Goal: Check status

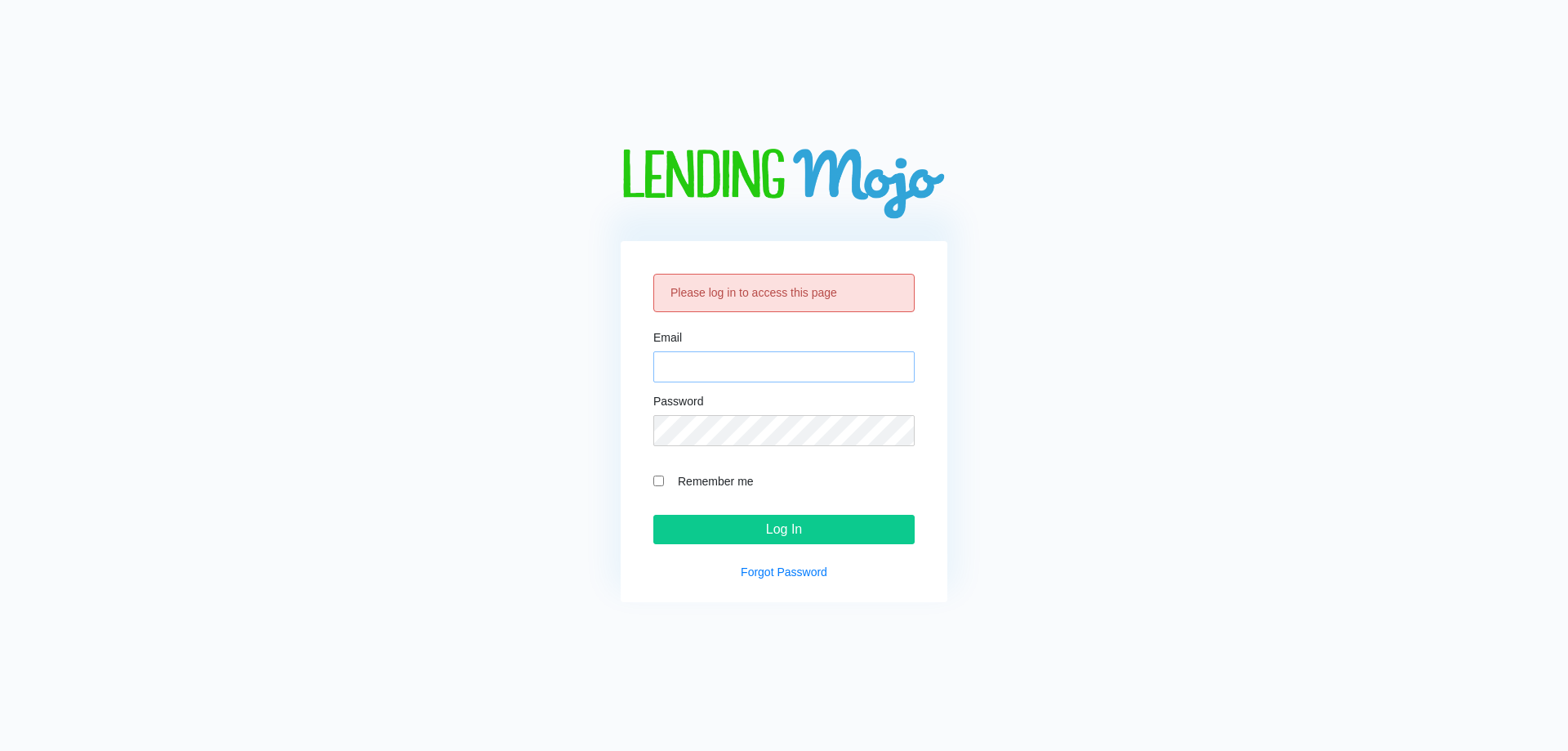
type input "[EMAIL_ADDRESS][DOMAIN_NAME]"
click at [801, 527] on input "Log In" at bounding box center [784, 530] width 261 height 30
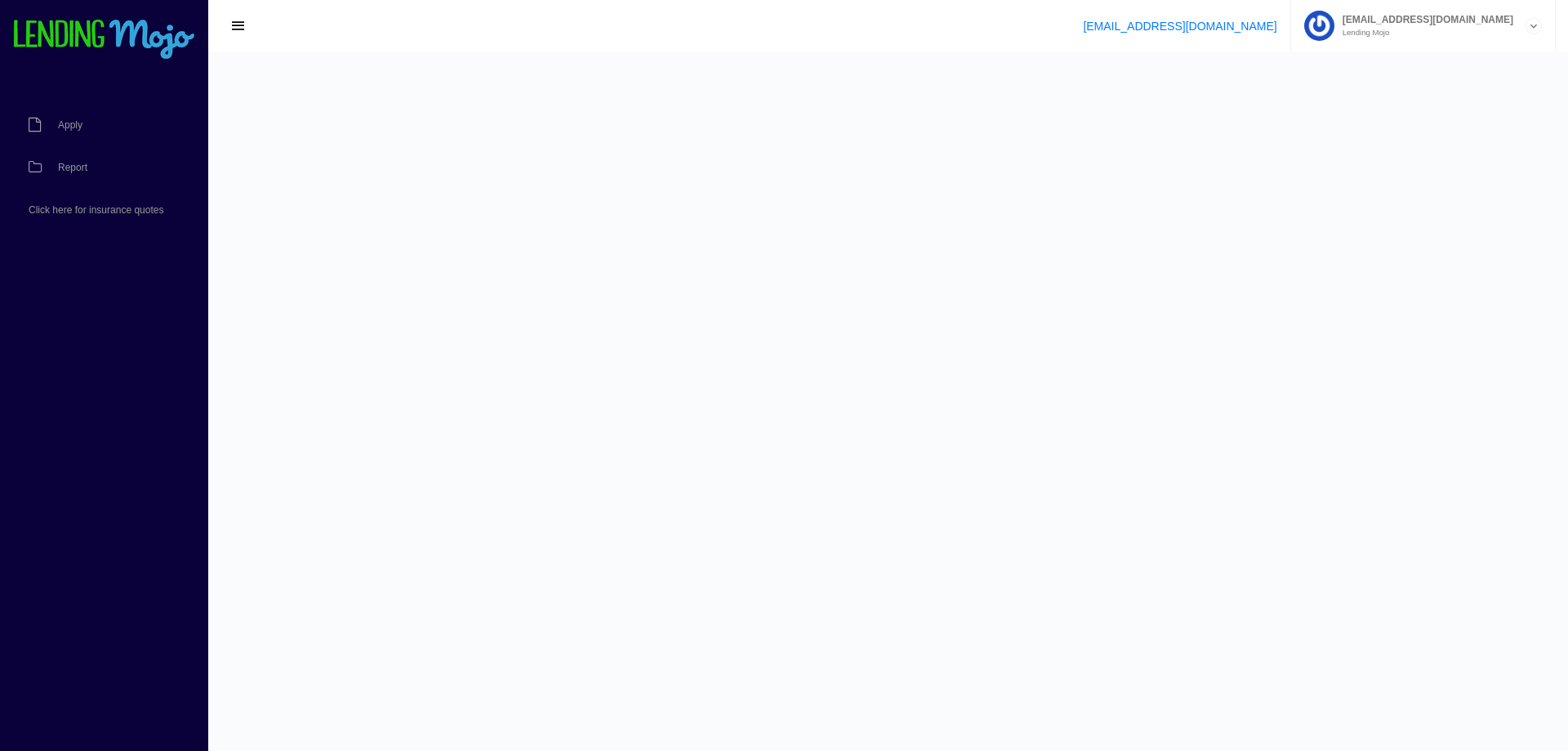
click at [869, 39] on div "support@lendingmojo.com lendingmojo@ilendingdirect.com Lending Mojo Manage Acco…" at bounding box center [887, 25] width 1360 height 52
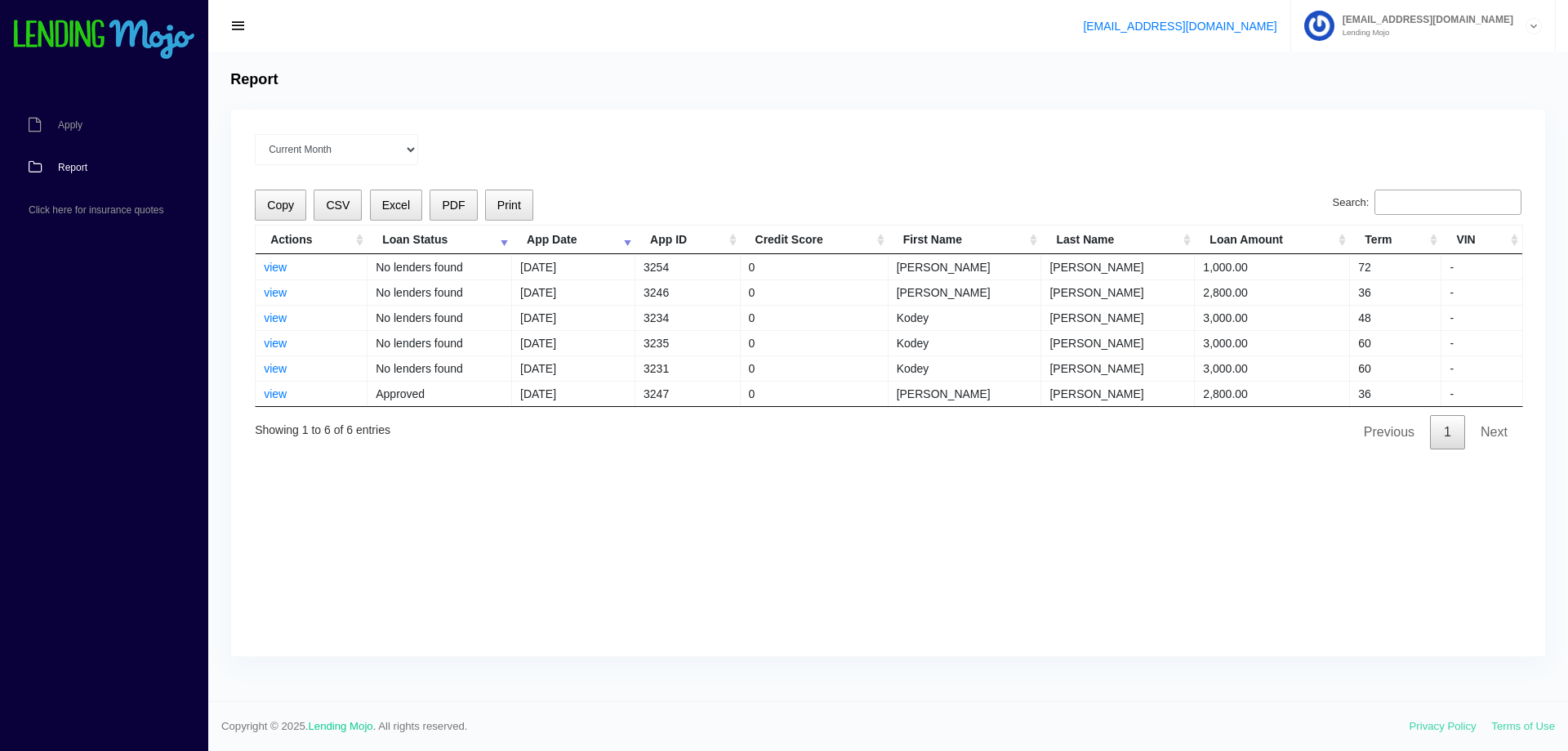
click at [824, 132] on div "Current Month [DATE] [DATE] [DATE] [DATE] [DATE] All time Loading Copy CSV Exce…" at bounding box center [888, 383] width 1314 height 547
click at [273, 267] on link "view" at bounding box center [275, 267] width 23 height 13
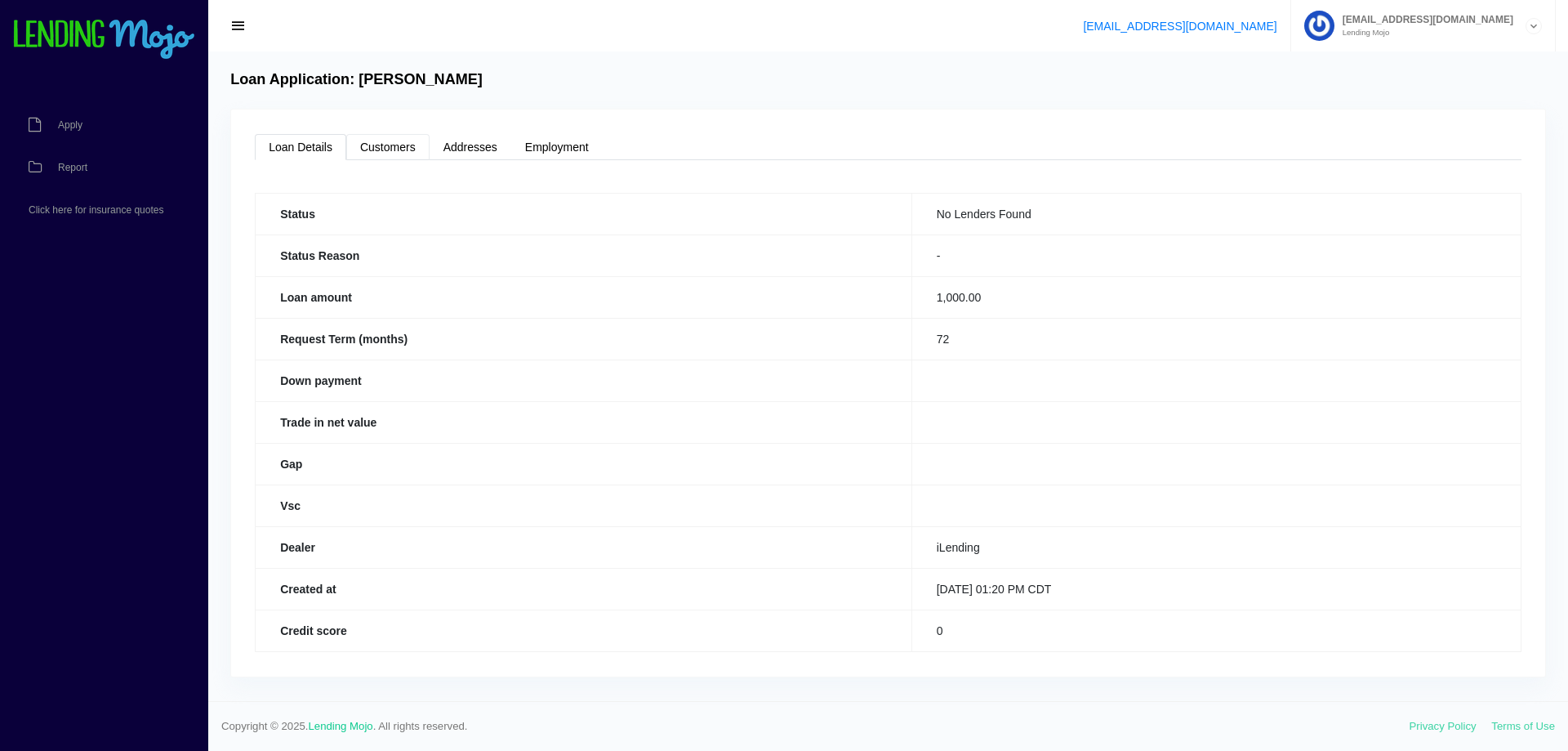
click at [374, 136] on link "Customers" at bounding box center [388, 147] width 83 height 26
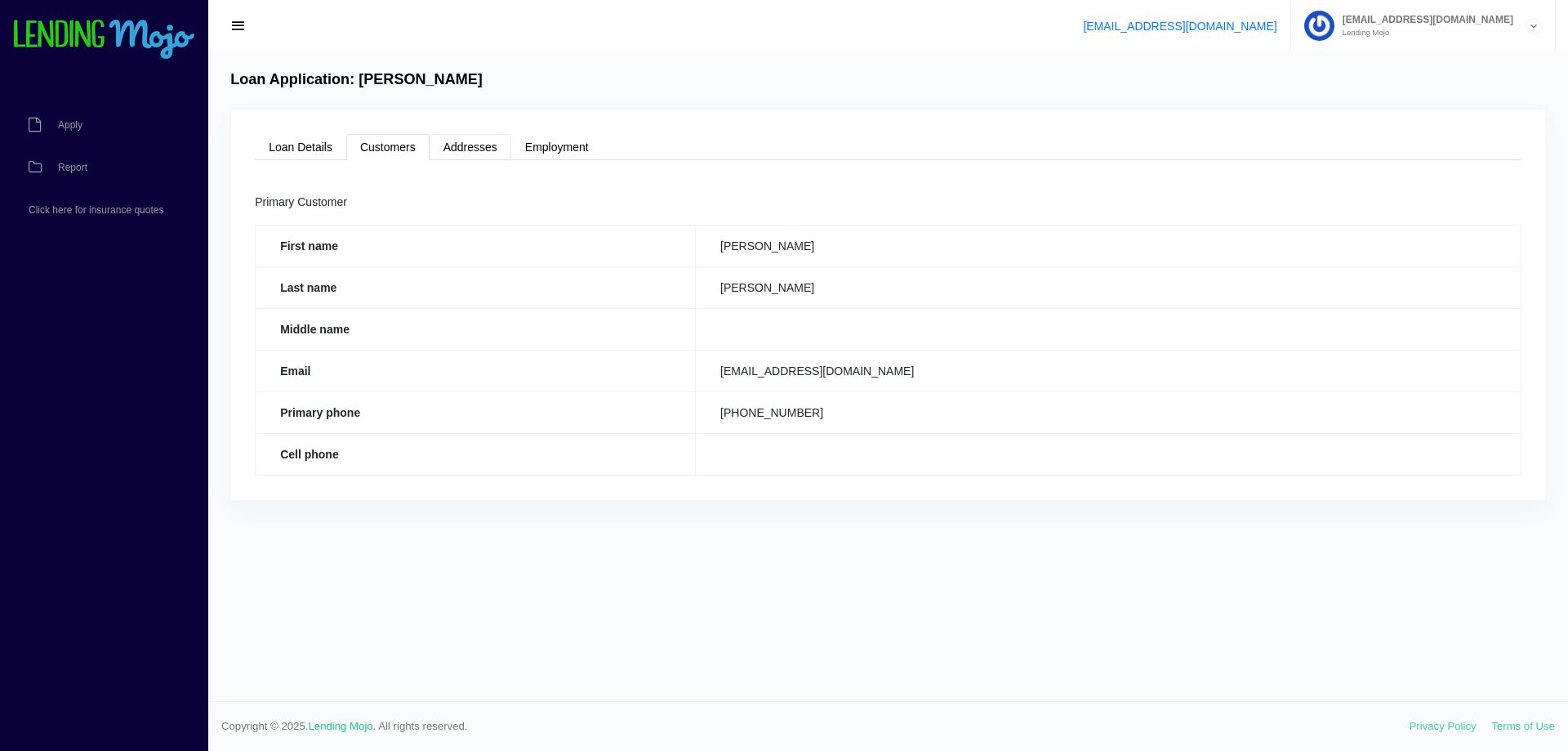
click at [481, 144] on link "Addresses" at bounding box center [470, 147] width 82 height 26
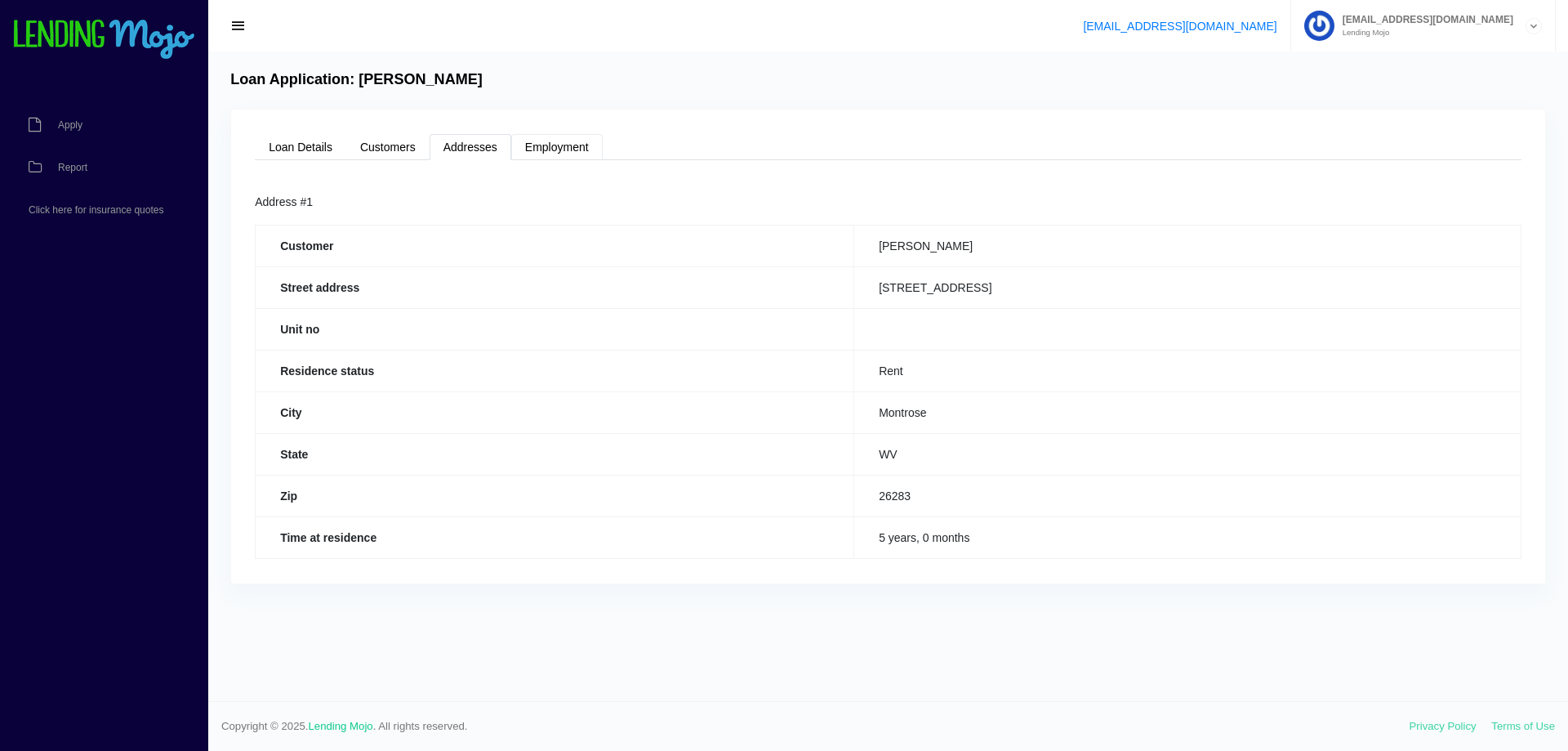
click at [577, 136] on link "Employment" at bounding box center [557, 147] width 91 height 26
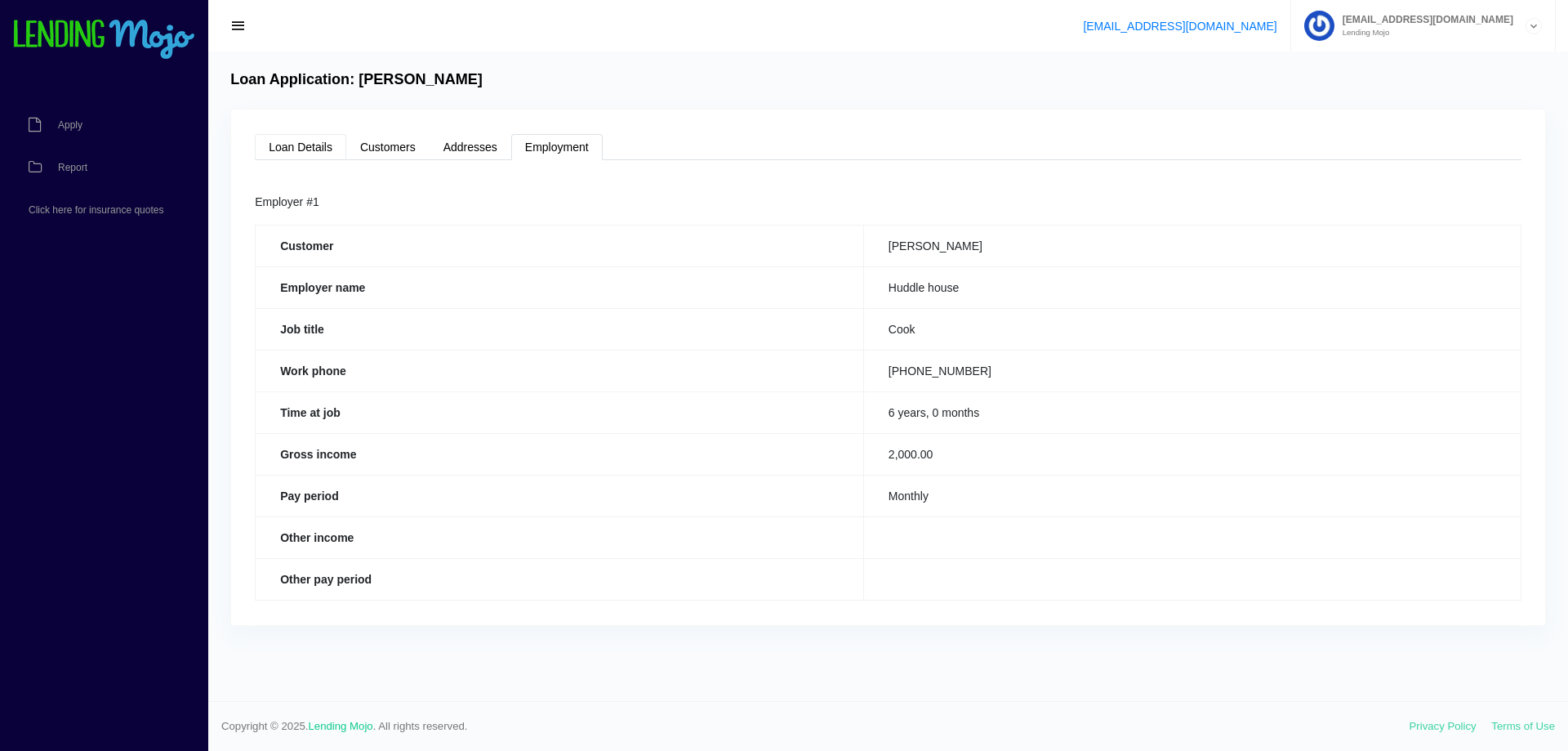
click at [308, 139] on link "Loan Details" at bounding box center [301, 147] width 91 height 26
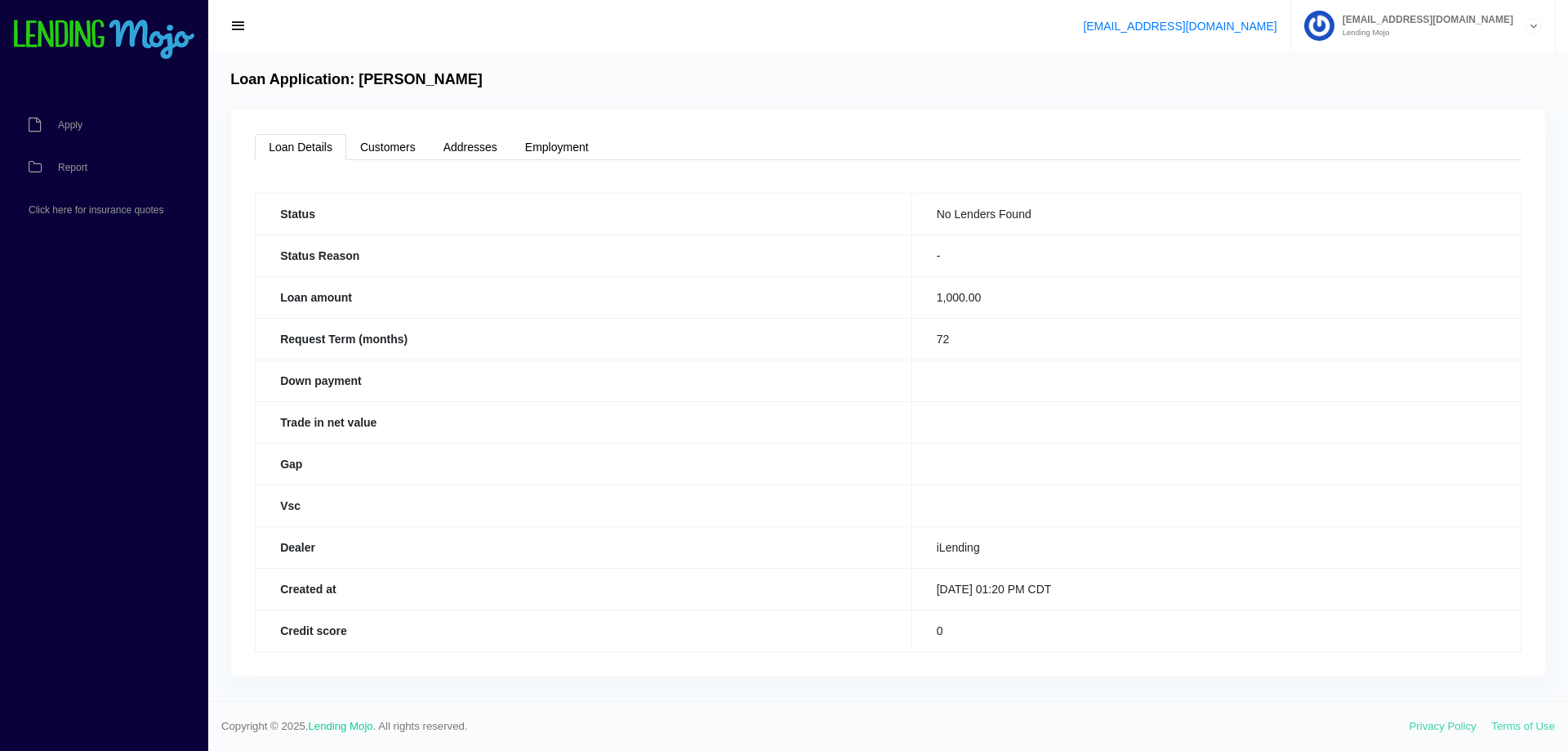
click at [92, 33] on img at bounding box center [104, 39] width 184 height 41
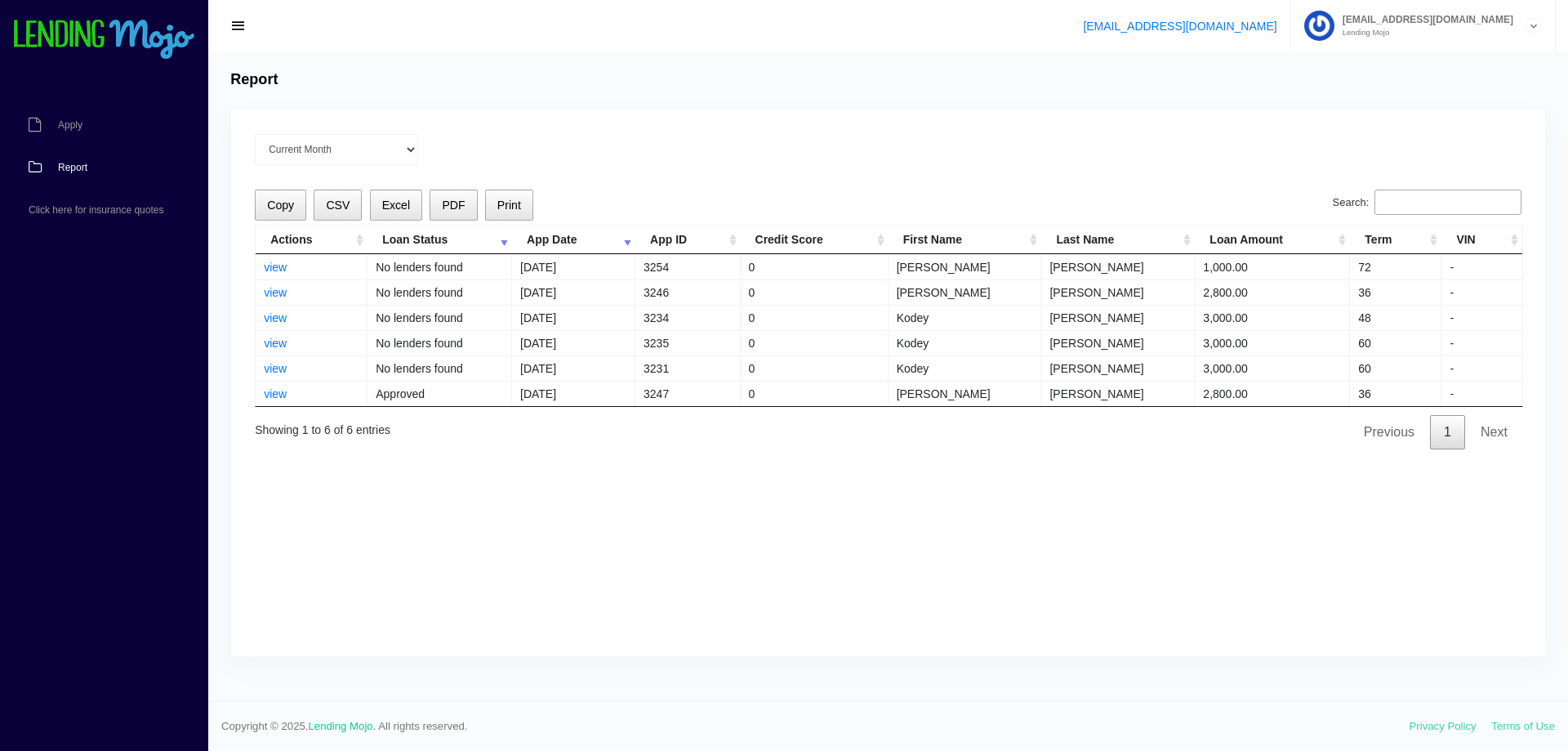
click at [823, 107] on div "Report Current Month [DATE] [DATE] [DATE] [DATE] [DATE] All time Loading Copy C…" at bounding box center [887, 376] width 1360 height 649
click at [273, 271] on link "view" at bounding box center [275, 267] width 23 height 13
